Goal: Use online tool/utility: Utilize a website feature to perform a specific function

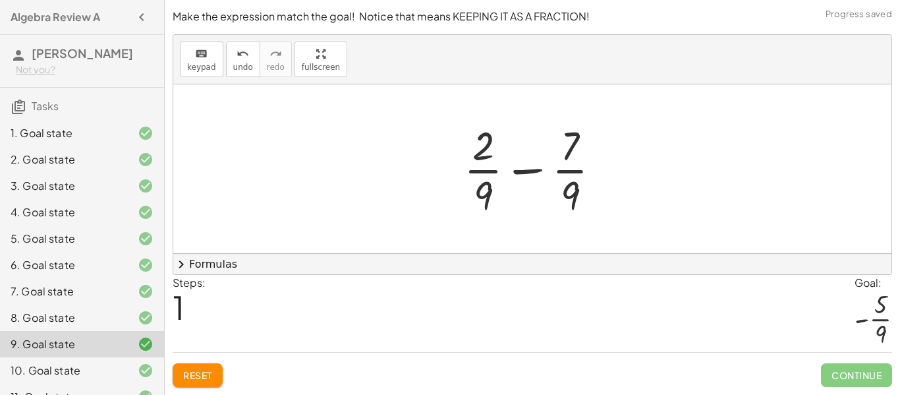
click at [563, 153] on div at bounding box center [537, 168] width 161 height 101
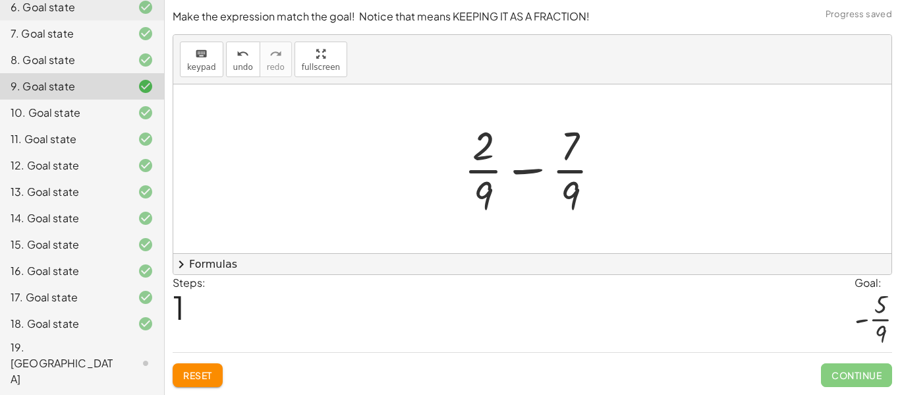
click at [532, 173] on div at bounding box center [537, 168] width 161 height 101
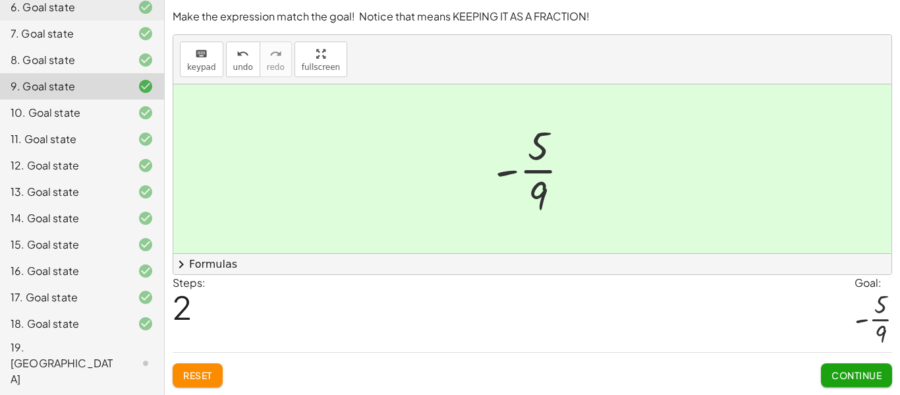
click at [130, 326] on div at bounding box center [135, 323] width 37 height 16
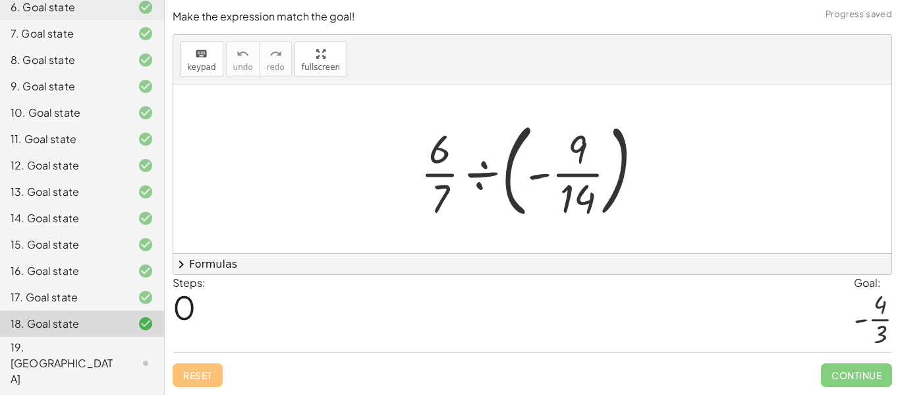
click at [481, 168] on div at bounding box center [537, 168] width 246 height 109
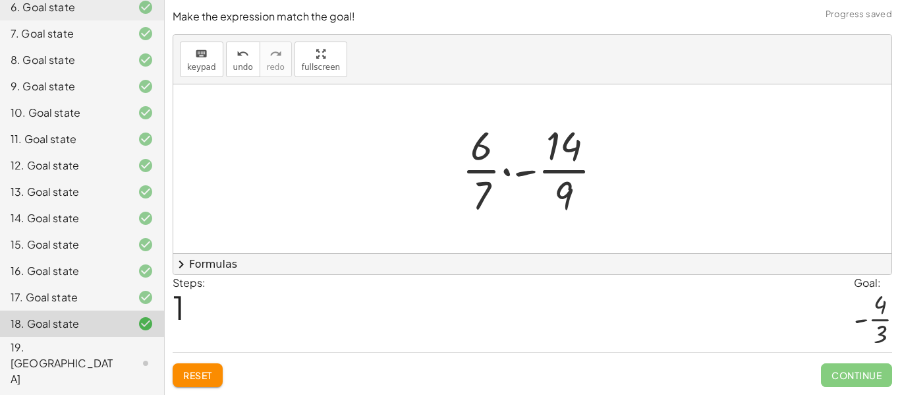
click at [522, 173] on div at bounding box center [537, 168] width 165 height 101
click at [531, 171] on div at bounding box center [537, 168] width 165 height 101
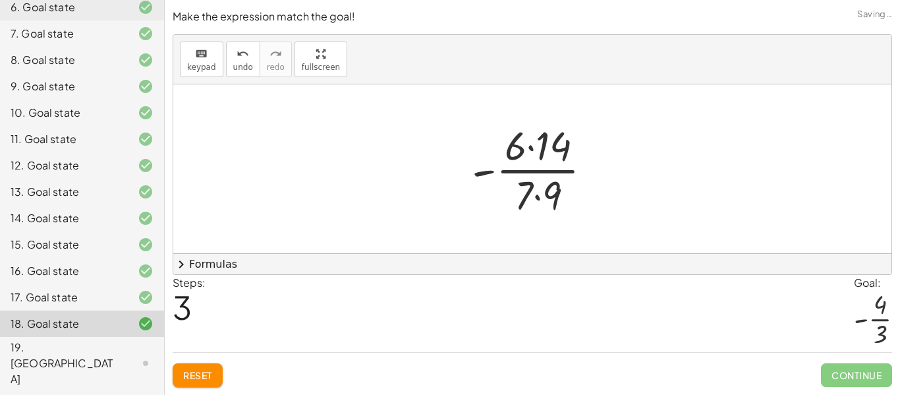
click at [531, 148] on div at bounding box center [537, 168] width 144 height 101
click at [537, 197] on div at bounding box center [537, 168] width 124 height 101
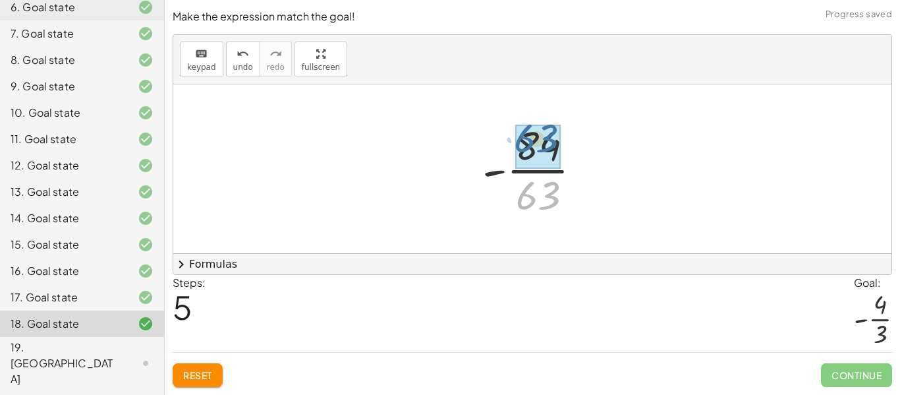
drag, startPoint x: 537, startPoint y: 198, endPoint x: 536, endPoint y: 141, distance: 57.3
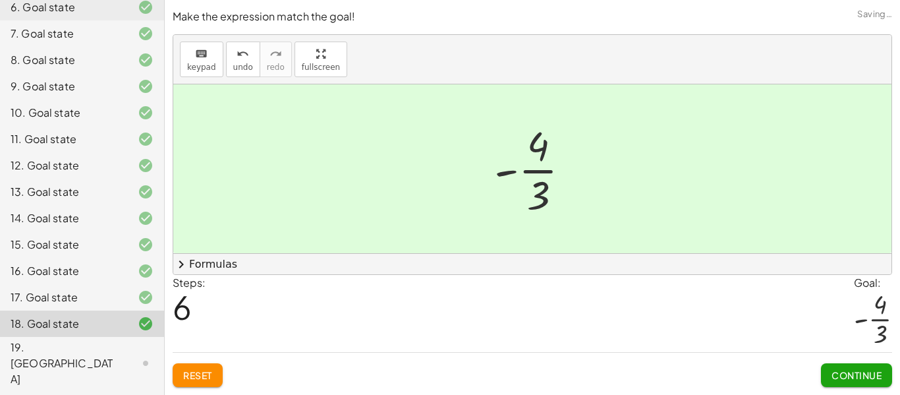
click at [842, 378] on span "Continue" at bounding box center [856, 375] width 50 height 12
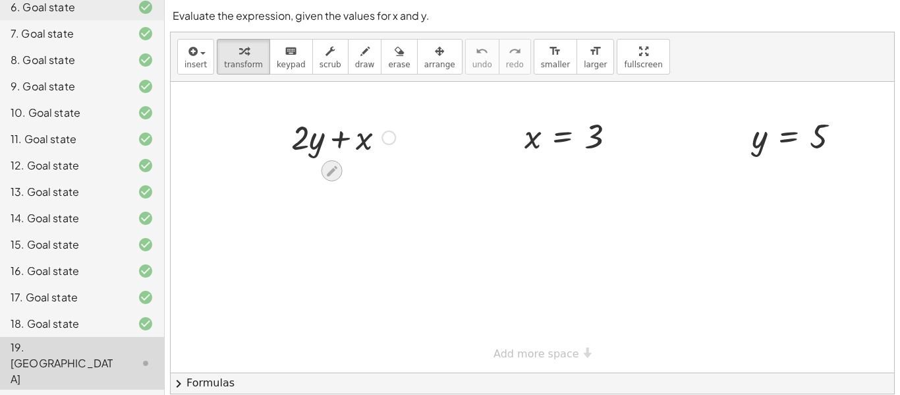
click at [337, 168] on icon at bounding box center [332, 171] width 14 height 14
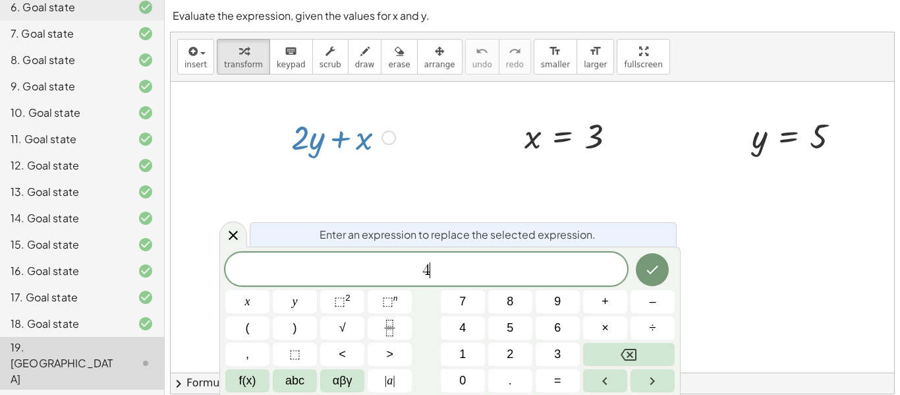
scroll to position [1, 0]
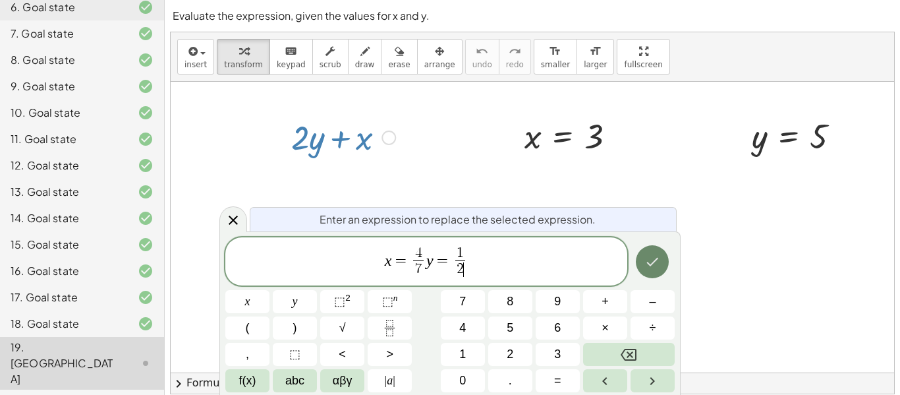
click at [649, 266] on icon "Done" at bounding box center [652, 262] width 16 height 16
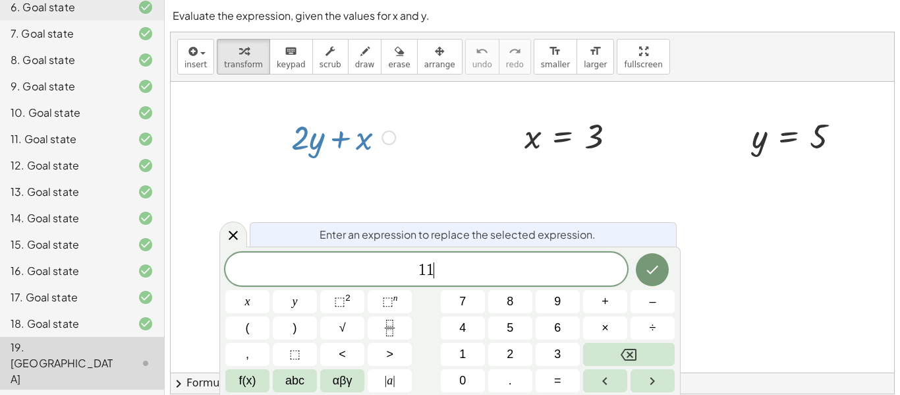
scroll to position [3, 0]
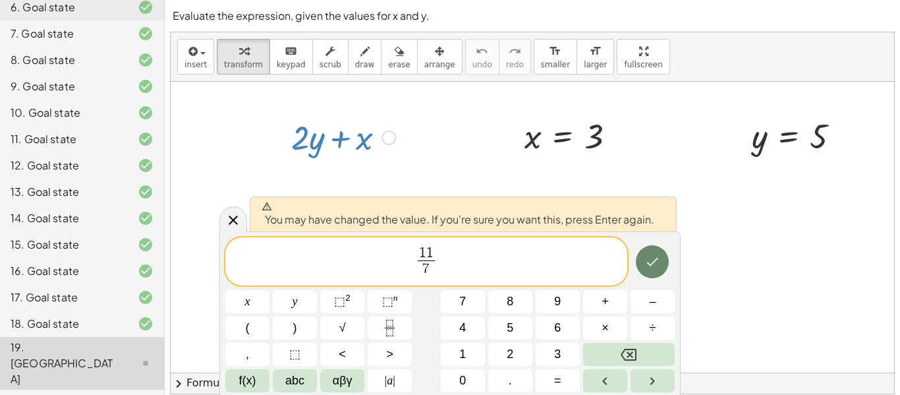
click at [649, 269] on icon "Done" at bounding box center [652, 262] width 16 height 16
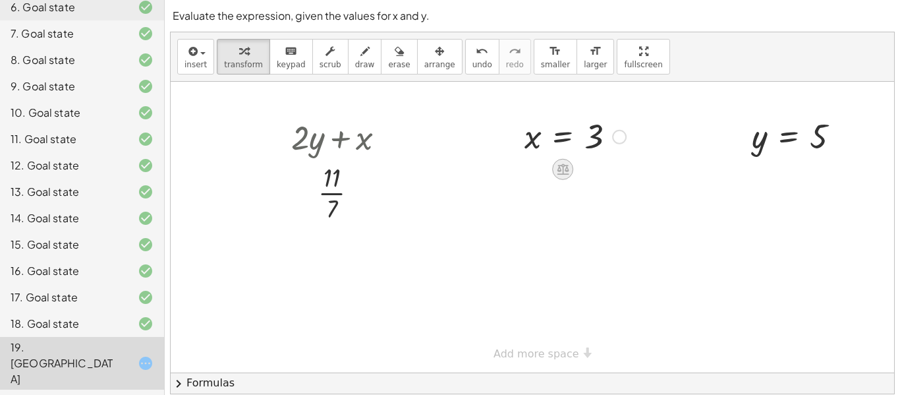
click at [567, 174] on icon at bounding box center [563, 169] width 12 height 11
click at [566, 174] on span "×" at bounding box center [563, 169] width 8 height 19
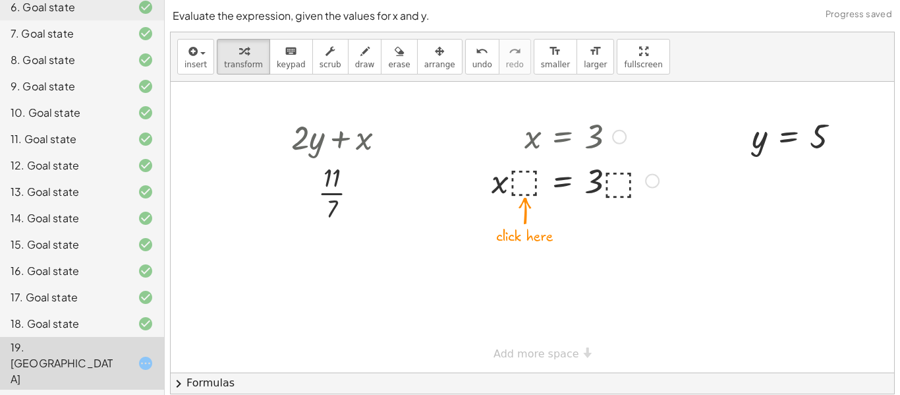
click at [522, 186] on div at bounding box center [575, 179] width 180 height 45
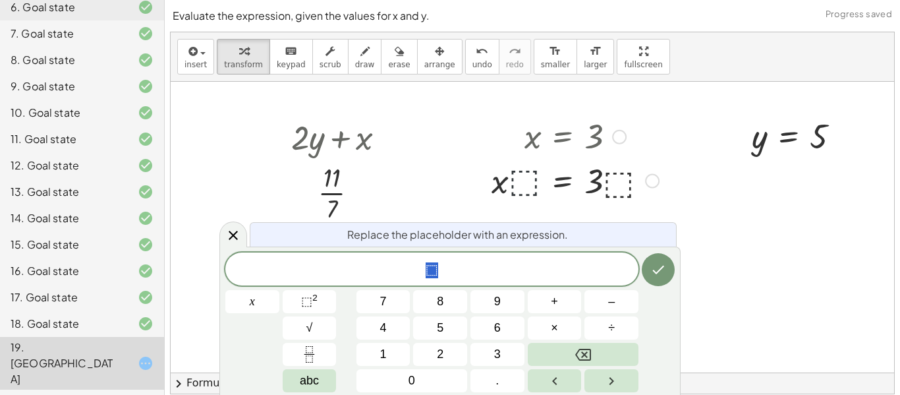
scroll to position [3, 0]
click at [514, 230] on span "Replace the placeholder with an expression." at bounding box center [457, 235] width 221 height 16
click at [611, 190] on div at bounding box center [575, 179] width 180 height 45
click at [655, 275] on icon "Done" at bounding box center [658, 269] width 16 height 16
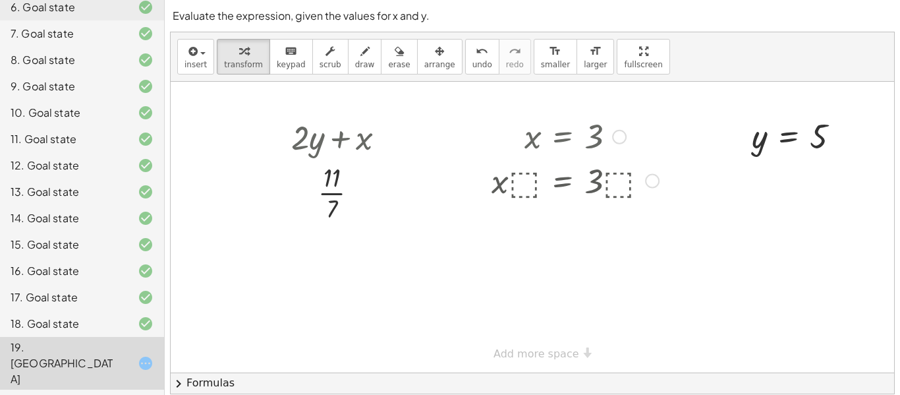
scroll to position [0, 0]
click at [618, 175] on div at bounding box center [575, 179] width 180 height 45
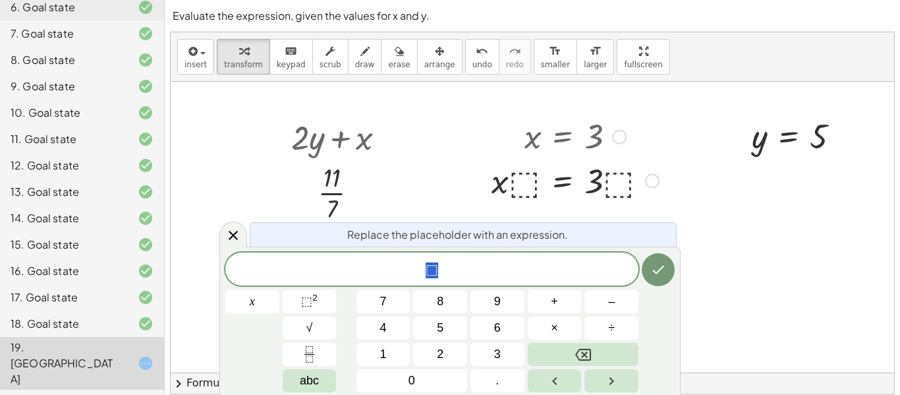
scroll to position [5, 0]
click at [328, 335] on button "√" at bounding box center [310, 327] width 54 height 23
click at [421, 265] on span "√" at bounding box center [424, 268] width 13 height 15
click at [423, 265] on span "√" at bounding box center [424, 268] width 13 height 15
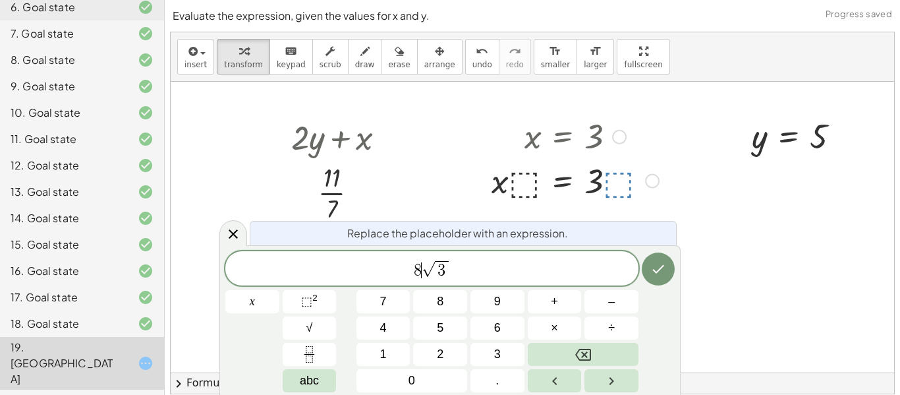
scroll to position [7, 0]
click at [657, 281] on button "Done" at bounding box center [657, 268] width 33 height 33
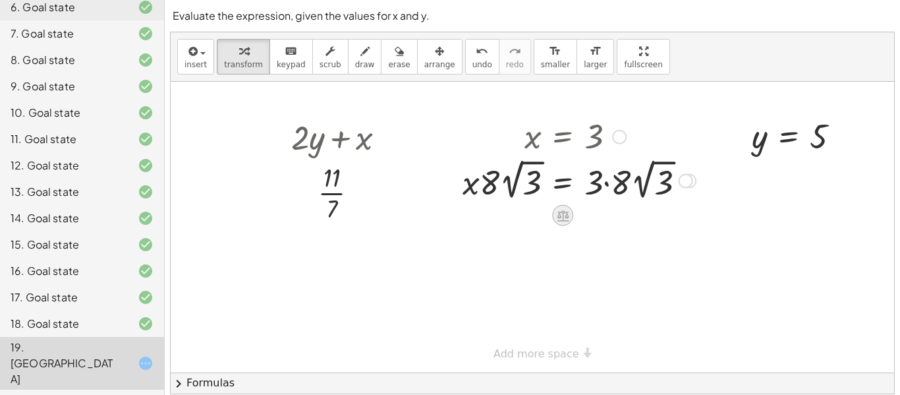
click at [562, 222] on div at bounding box center [562, 215] width 21 height 21
click at [562, 217] on span "×" at bounding box center [563, 215] width 8 height 19
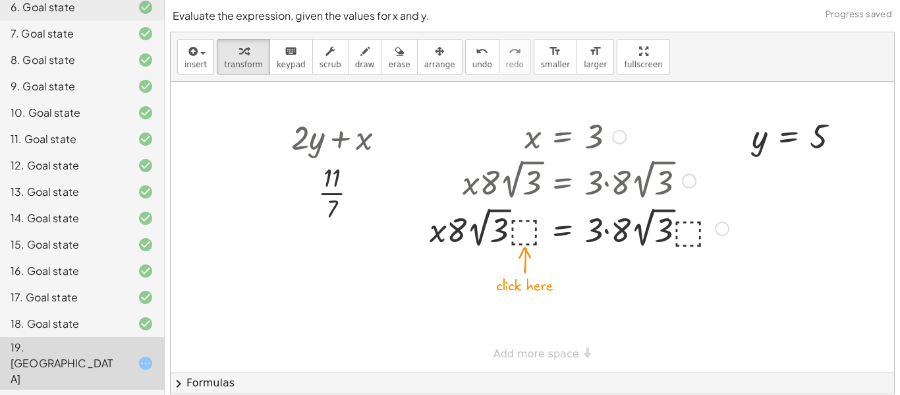
click at [524, 229] on div at bounding box center [579, 228] width 312 height 48
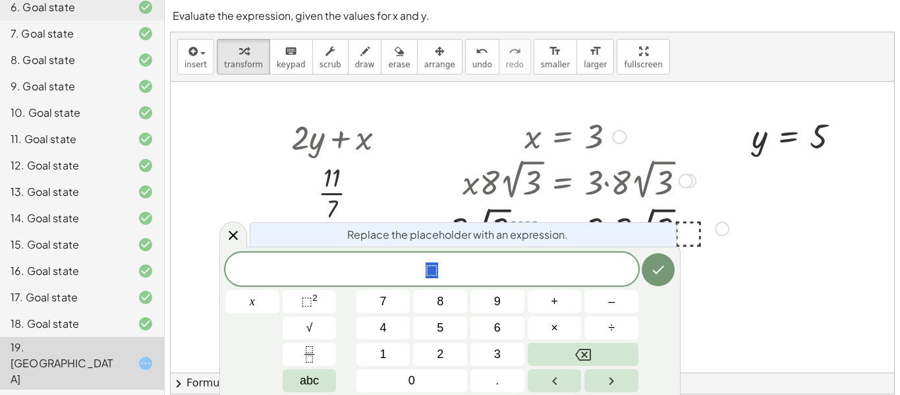
scroll to position [41, 0]
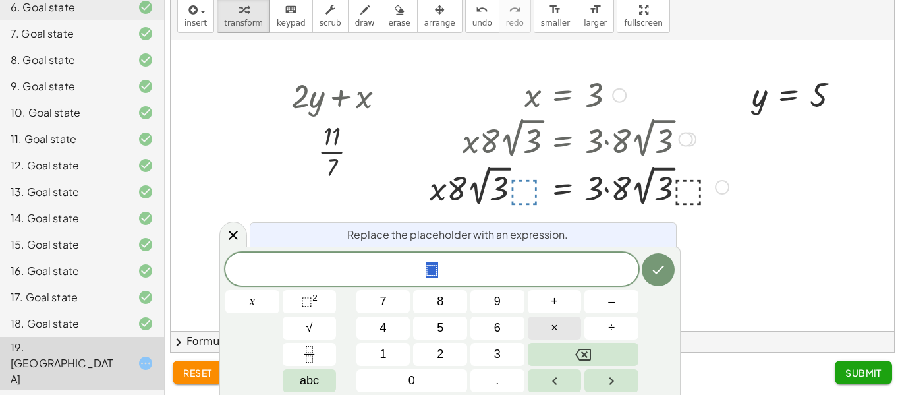
click at [557, 323] on span "×" at bounding box center [554, 328] width 7 height 18
click at [512, 356] on button "3" at bounding box center [497, 353] width 54 height 23
click at [655, 266] on icon "Done" at bounding box center [658, 269] width 16 height 16
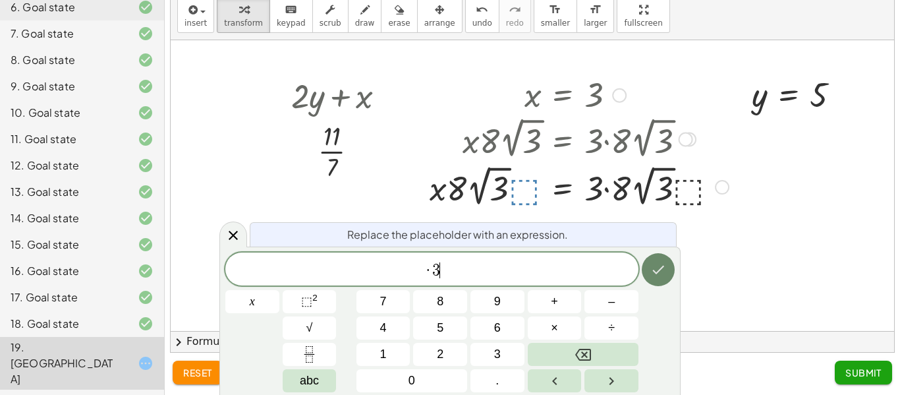
click at [655, 266] on icon "Done" at bounding box center [658, 269] width 16 height 16
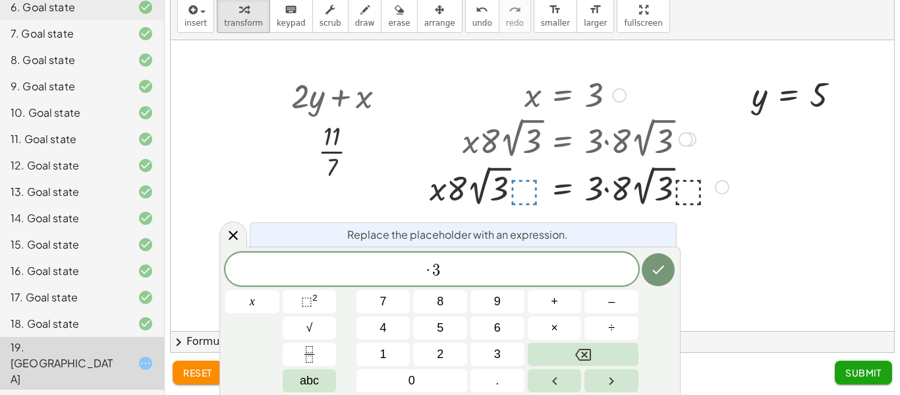
click at [544, 277] on span "· 3 ​" at bounding box center [431, 270] width 413 height 18
click at [659, 274] on icon "Done" at bounding box center [658, 269] width 16 height 16
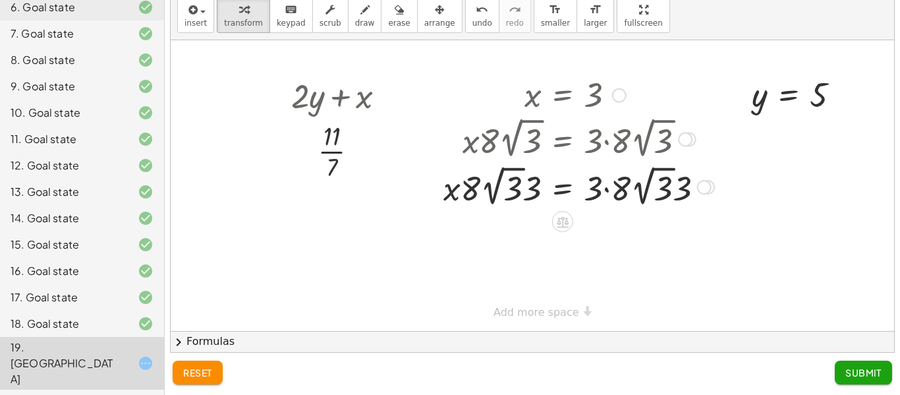
click at [535, 190] on div at bounding box center [579, 186] width 284 height 48
click at [704, 186] on div at bounding box center [704, 187] width 14 height 14
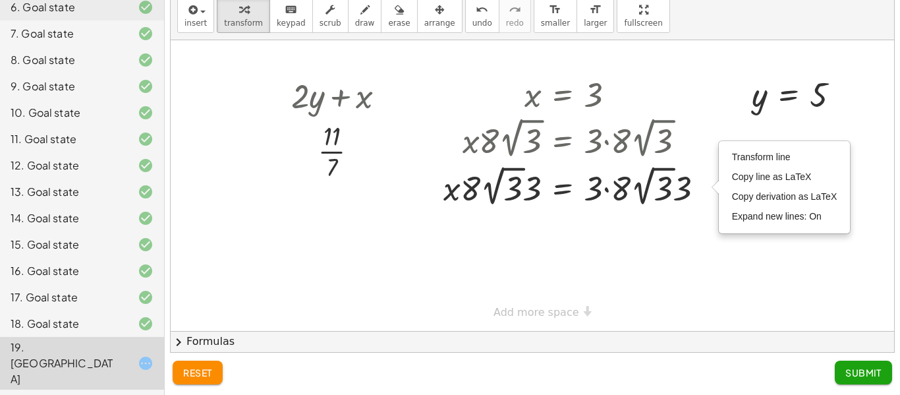
click at [680, 219] on div at bounding box center [532, 185] width 723 height 290
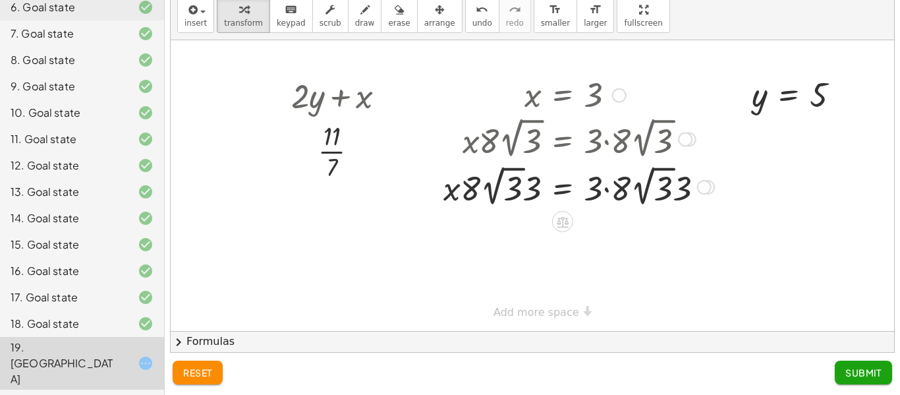
click at [563, 222] on icon at bounding box center [563, 221] width 12 height 11
click at [557, 223] on div "×" at bounding box center [562, 221] width 21 height 21
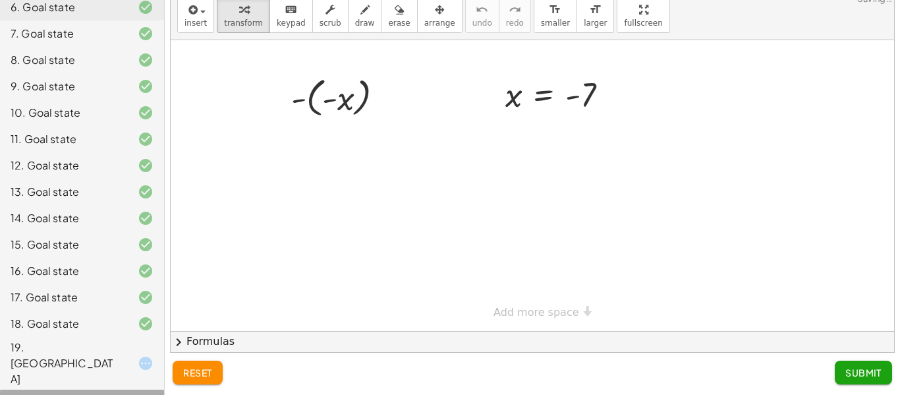
scroll to position [15, 0]
click at [183, 373] on span "reset" at bounding box center [197, 372] width 29 height 12
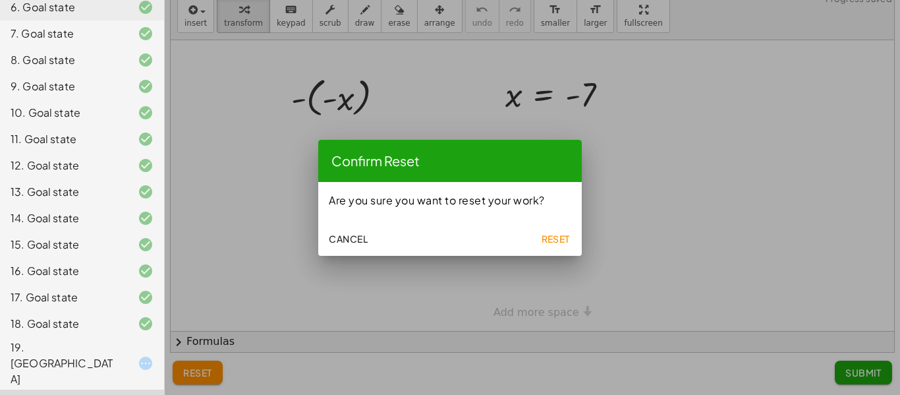
click at [371, 237] on button "Cancel" at bounding box center [347, 239] width 49 height 24
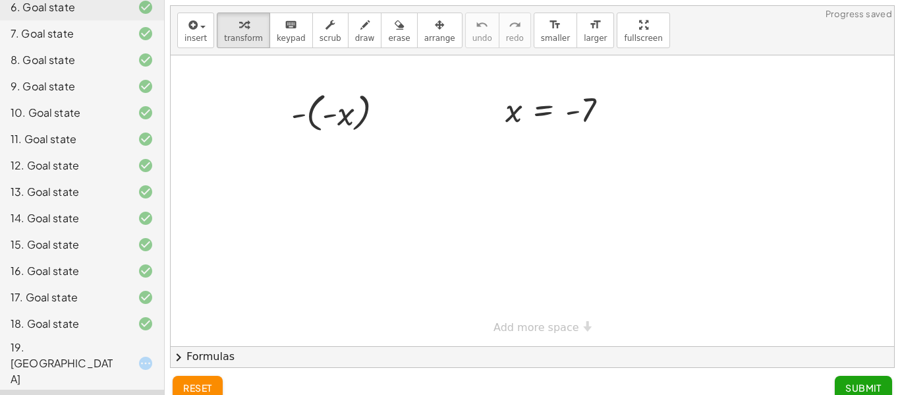
scroll to position [15, 0]
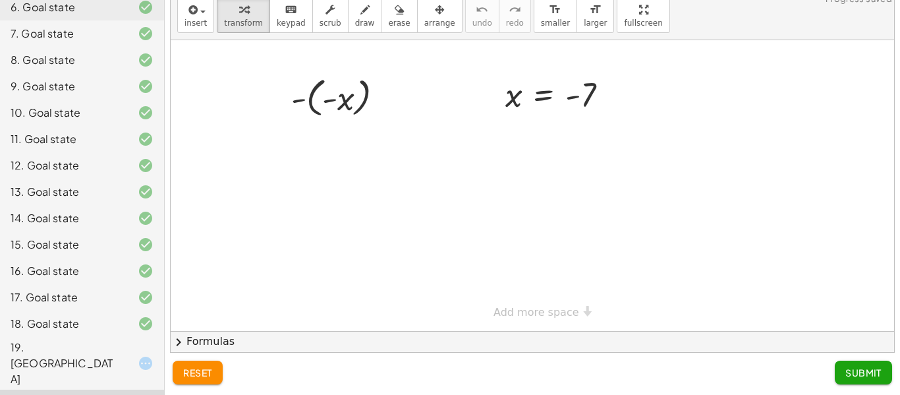
click at [149, 355] on icon at bounding box center [146, 363] width 16 height 16
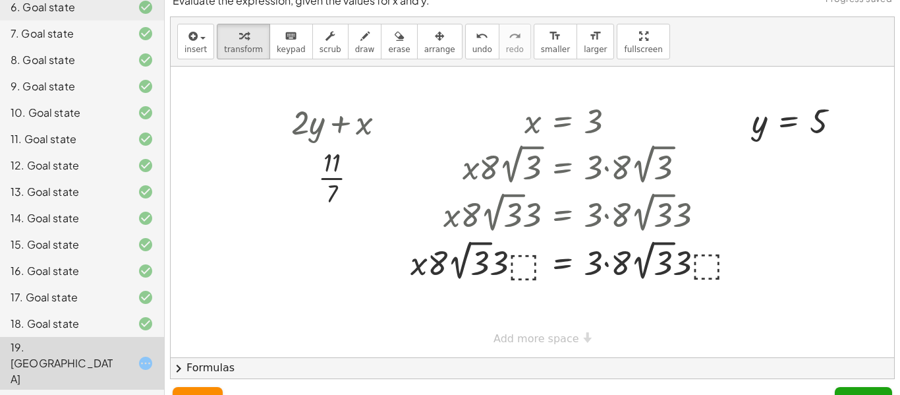
scroll to position [41, 0]
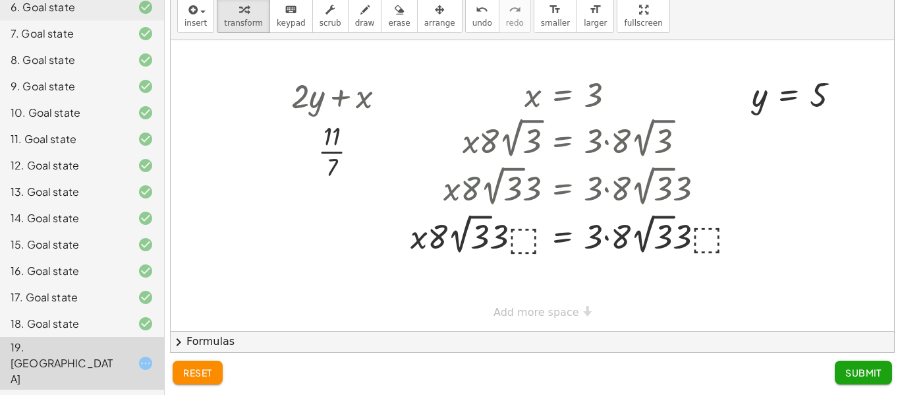
click at [207, 371] on span "reset" at bounding box center [197, 372] width 29 height 12
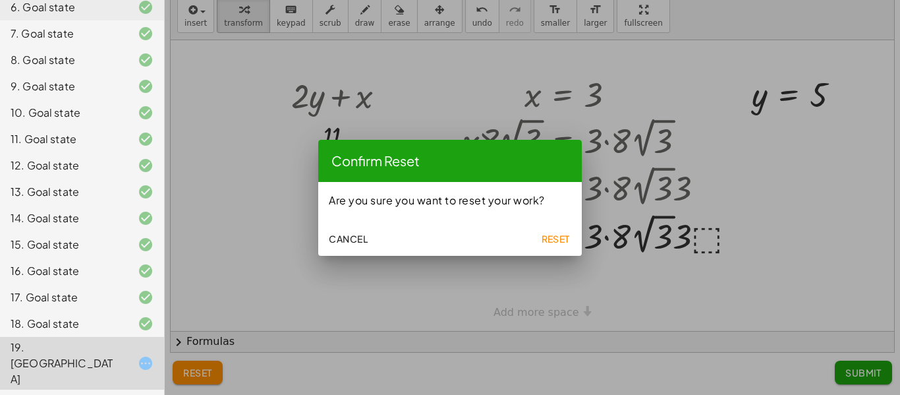
click at [535, 240] on button "Reset" at bounding box center [555, 239] width 42 height 24
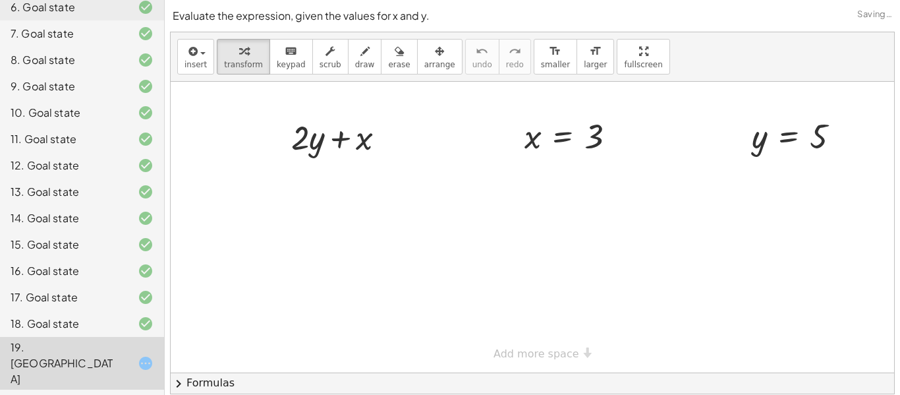
scroll to position [41, 0]
